Goal: Task Accomplishment & Management: Complete application form

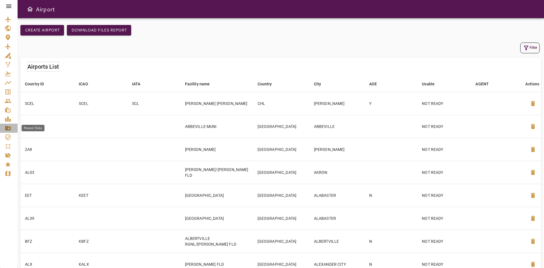
click at [10, 128] on icon "Master Data" at bounding box center [8, 128] width 6 height 5
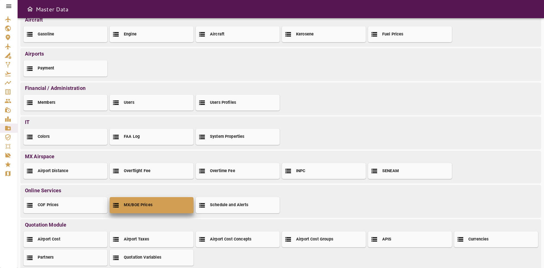
scroll to position [21, 0]
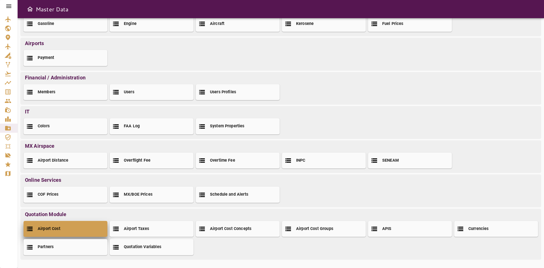
click at [80, 228] on div "Airport Cost" at bounding box center [66, 229] width 84 height 16
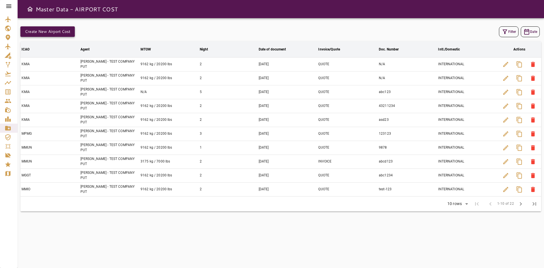
click at [66, 29] on button "Create New Airport Cost" at bounding box center [47, 31] width 54 height 10
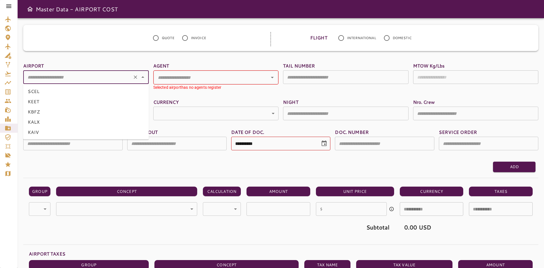
click at [76, 79] on input "text" at bounding box center [78, 77] width 105 height 9
click at [56, 98] on li "KEET" at bounding box center [86, 101] width 126 height 10
type input "****"
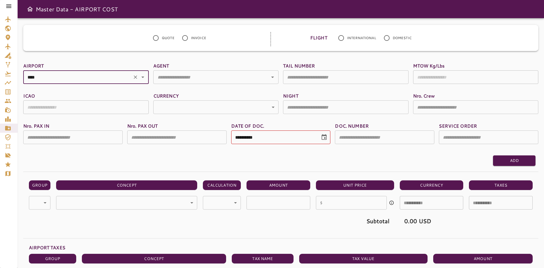
click at [134, 78] on icon "Clear" at bounding box center [135, 76] width 3 height 3
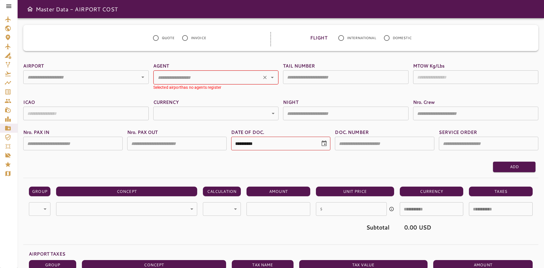
click at [235, 75] on input "text" at bounding box center [208, 77] width 104 height 9
click at [111, 72] on div "​" at bounding box center [86, 77] width 126 height 14
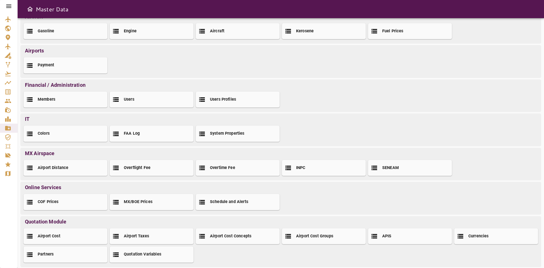
scroll to position [21, 0]
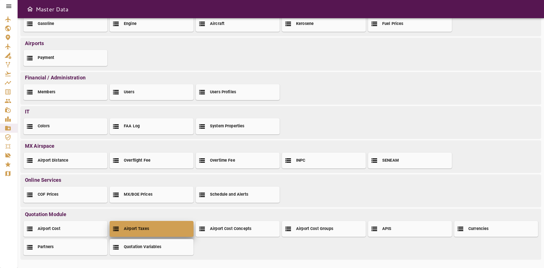
click at [144, 231] on h2 "Airport Taxes" at bounding box center [136, 229] width 25 height 6
